Goal: Information Seeking & Learning: Learn about a topic

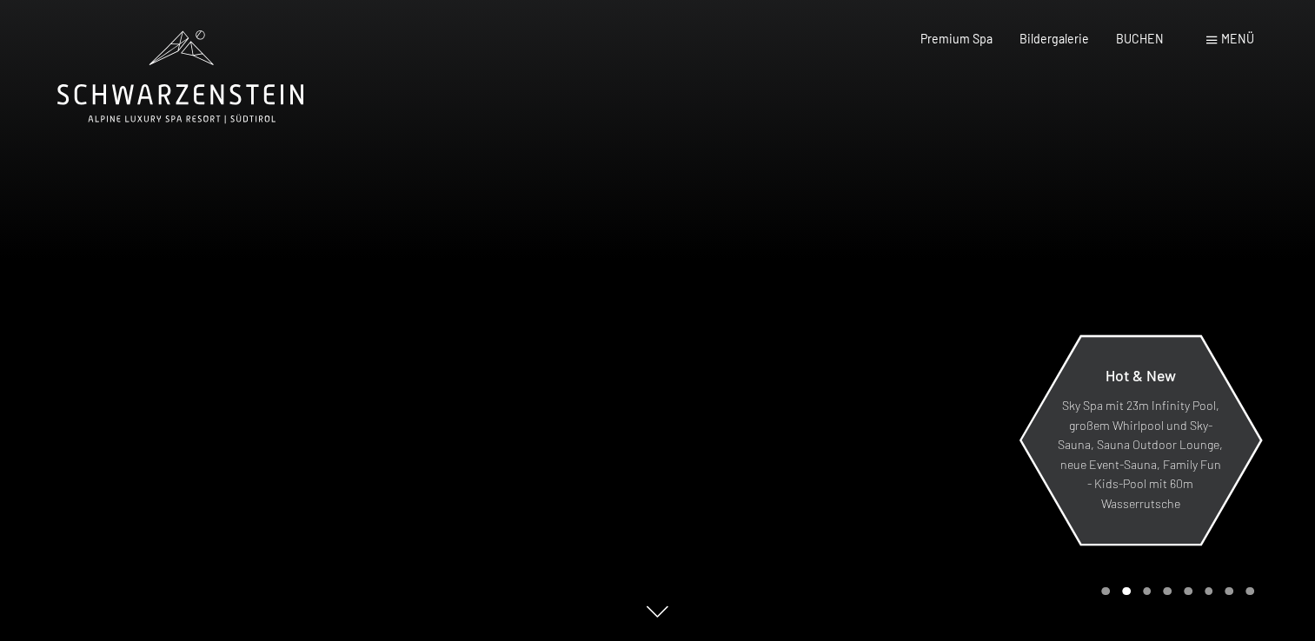
click at [1256, 523] on div "Hot & New Sky Spa mit 23m Infinity Pool, großem Whirlpool und Sky-Sauna, Sauna …" at bounding box center [1140, 439] width 242 height 223
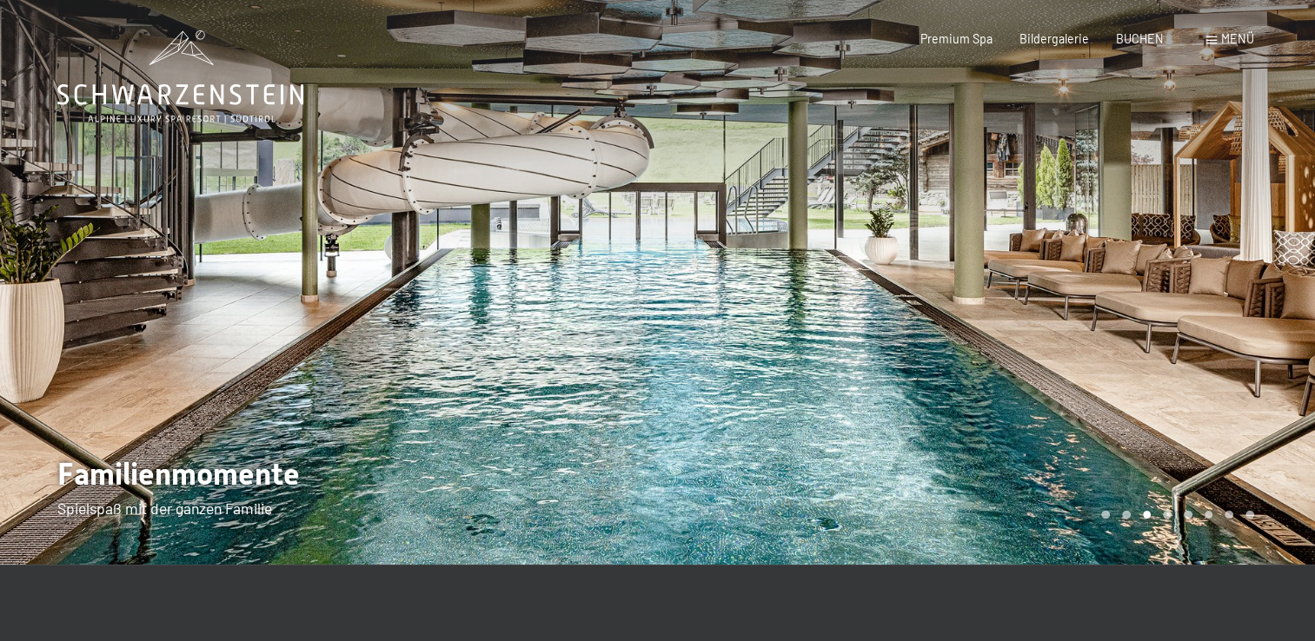
click at [581, 380] on div at bounding box center [329, 282] width 658 height 565
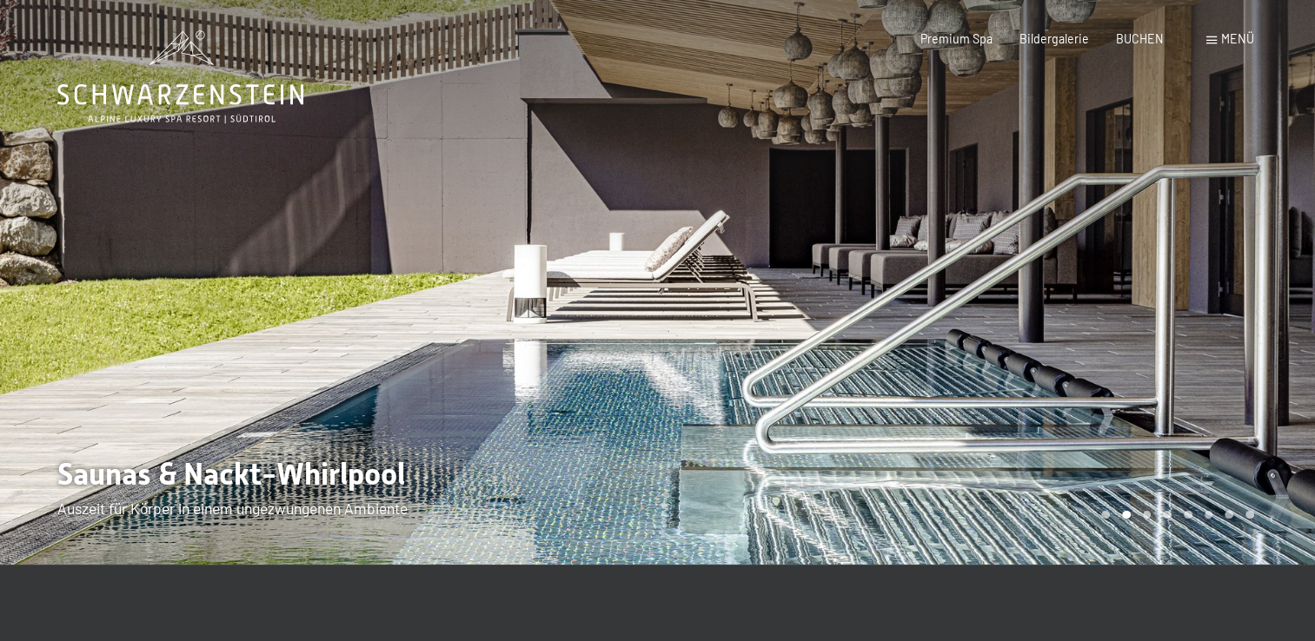
click at [581, 380] on div at bounding box center [329, 282] width 658 height 565
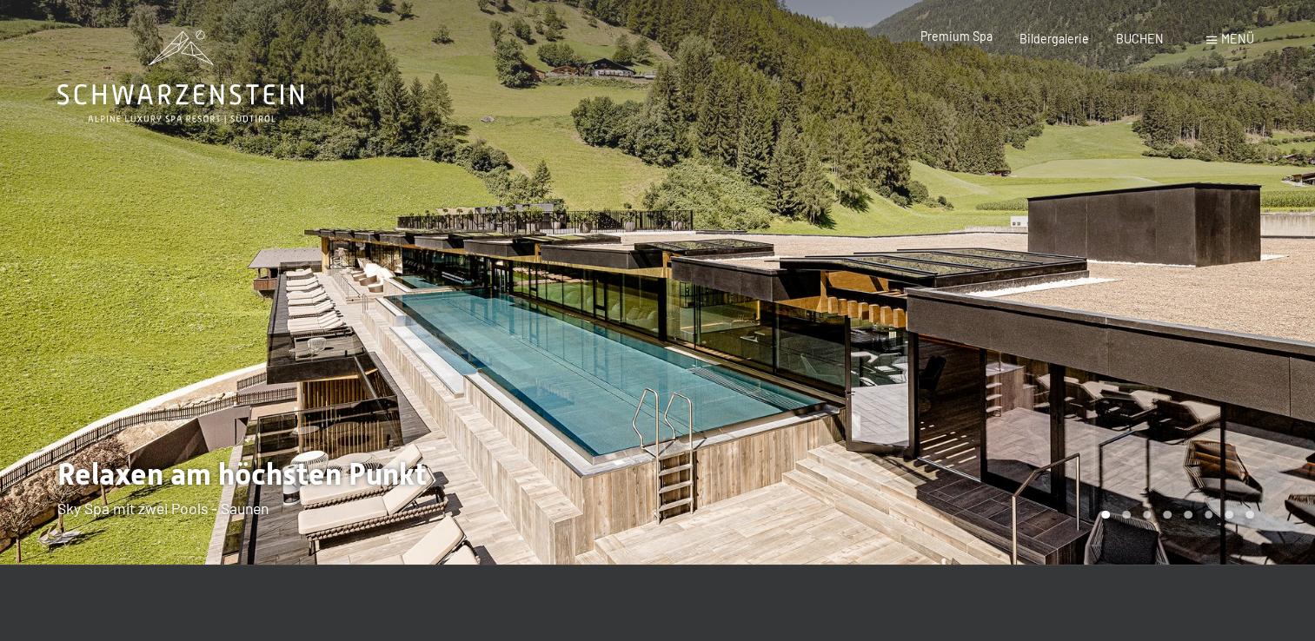
click at [970, 34] on span "Premium Spa" at bounding box center [956, 36] width 72 height 15
